Goal: Navigation & Orientation: Find specific page/section

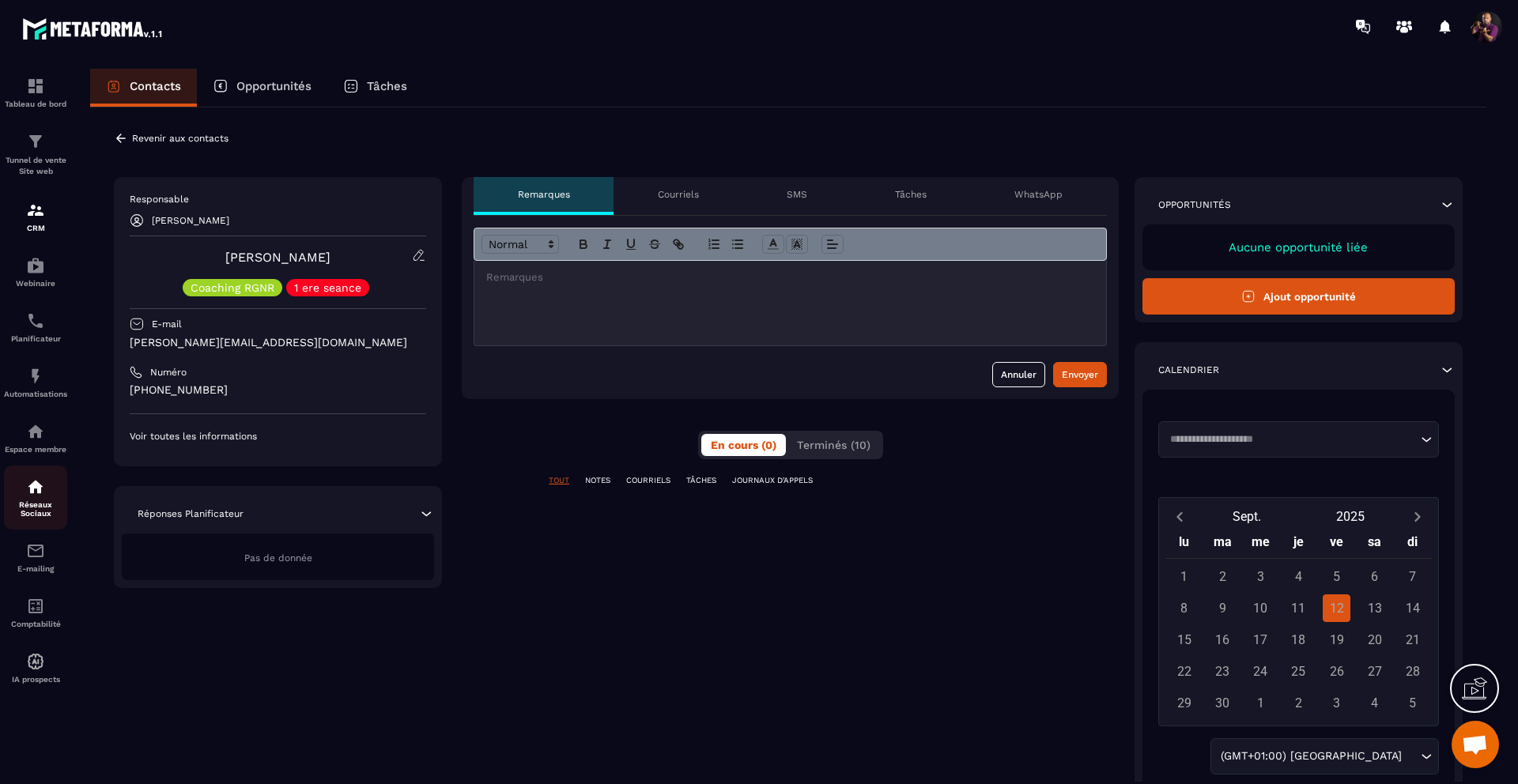
click at [24, 505] on p "Réseaux Sociaux" at bounding box center [36, 509] width 63 height 17
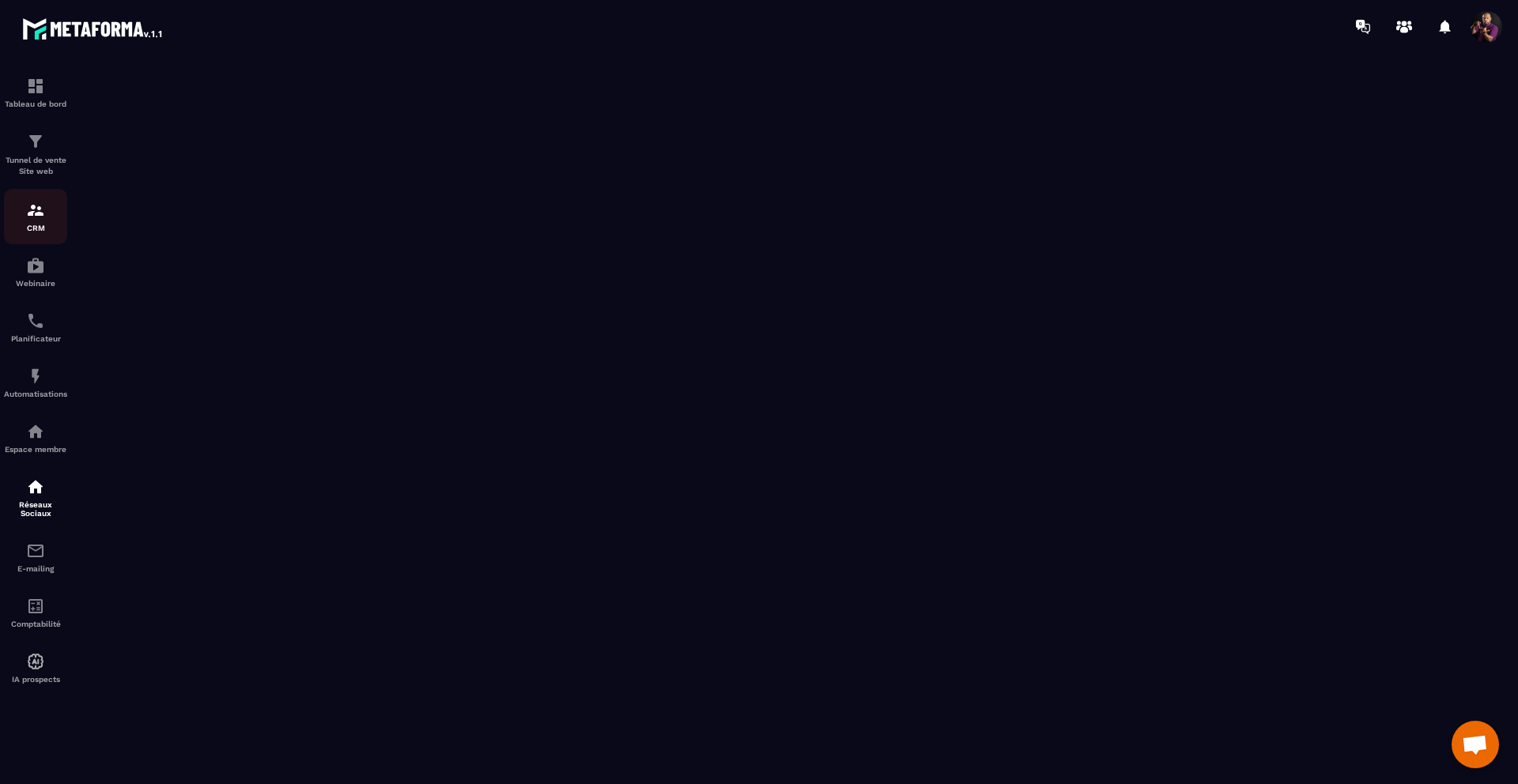
click at [26, 232] on p "CRM" at bounding box center [36, 228] width 63 height 9
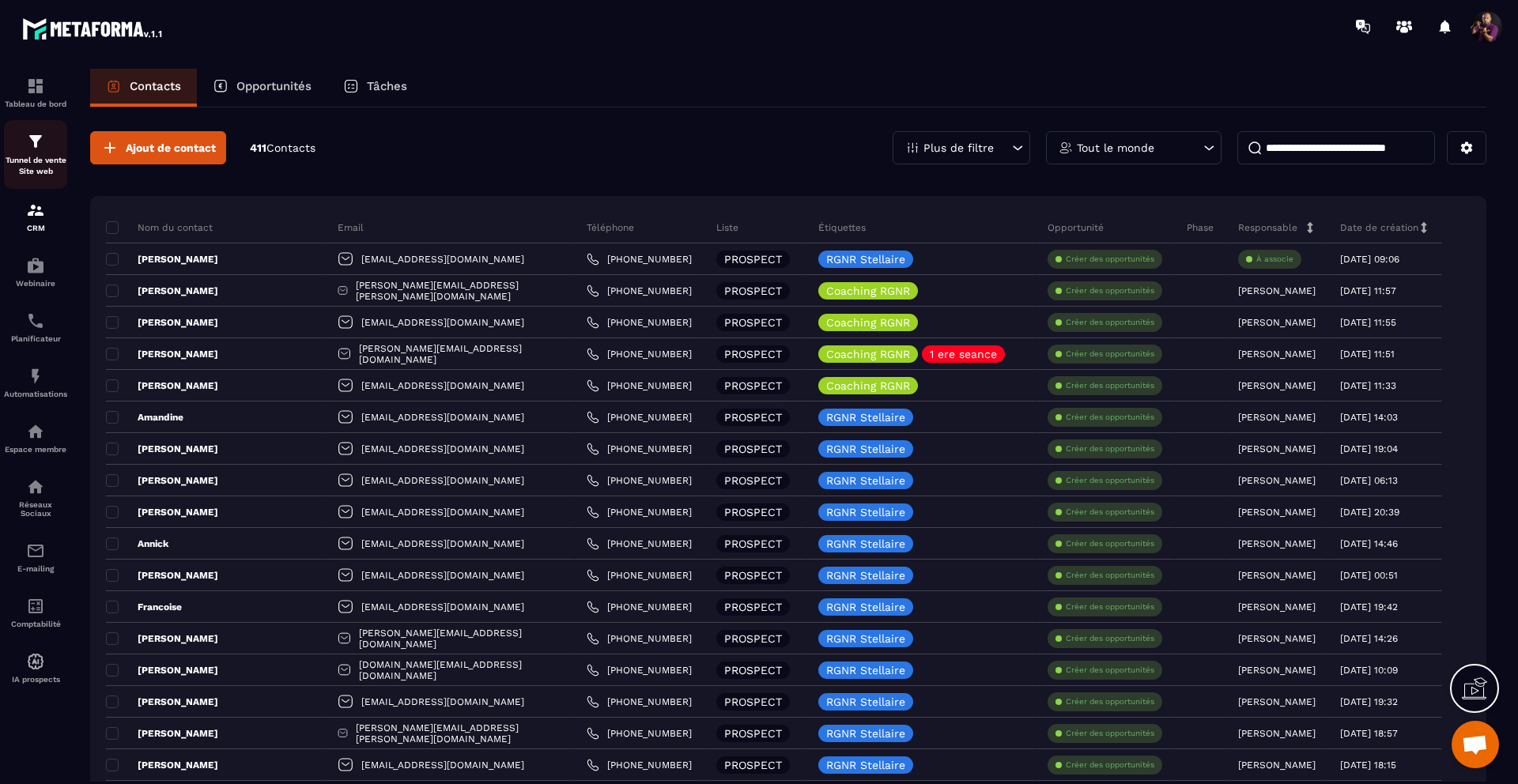
click at [32, 143] on img at bounding box center [36, 142] width 19 height 19
